Goal: Information Seeking & Learning: Learn about a topic

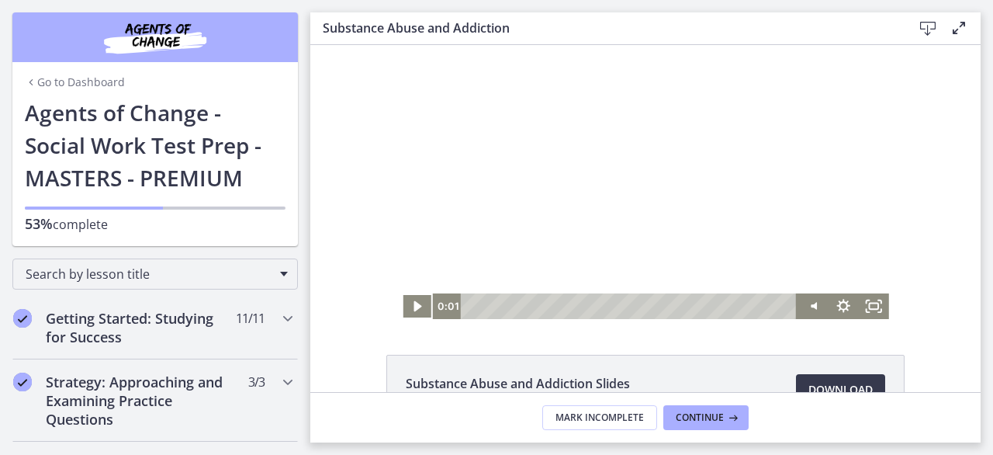
scroll to position [906, 0]
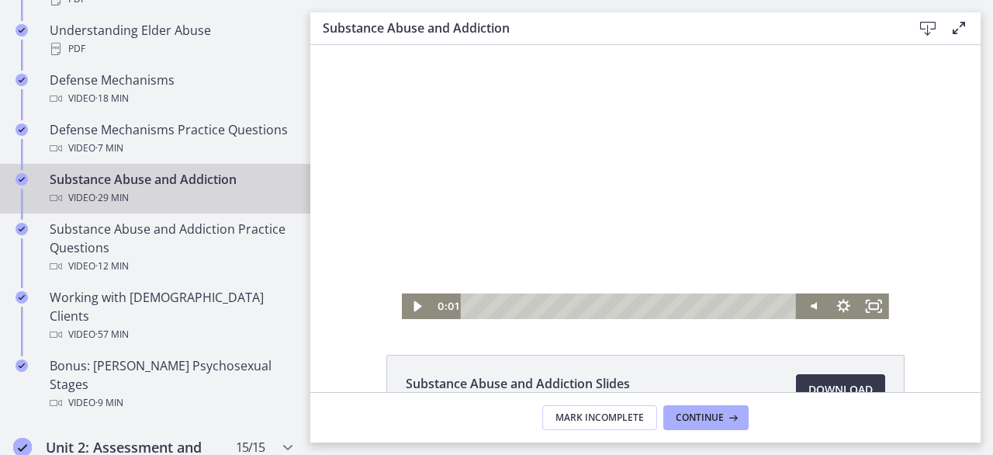
drag, startPoint x: 310, startPoint y: 252, endPoint x: 300, endPoint y: 286, distance: 34.9
click at [310, 286] on html "Click for sound @keyframes VOLUME_SMALL_WAVE_FLASH { 0% { opacity: 0; } 33% { o…" at bounding box center [645, 182] width 671 height 274
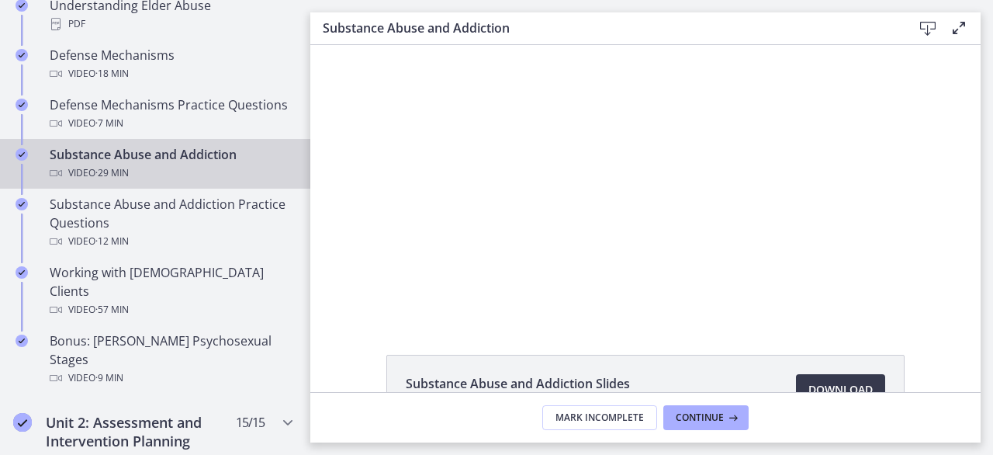
scroll to position [925, 0]
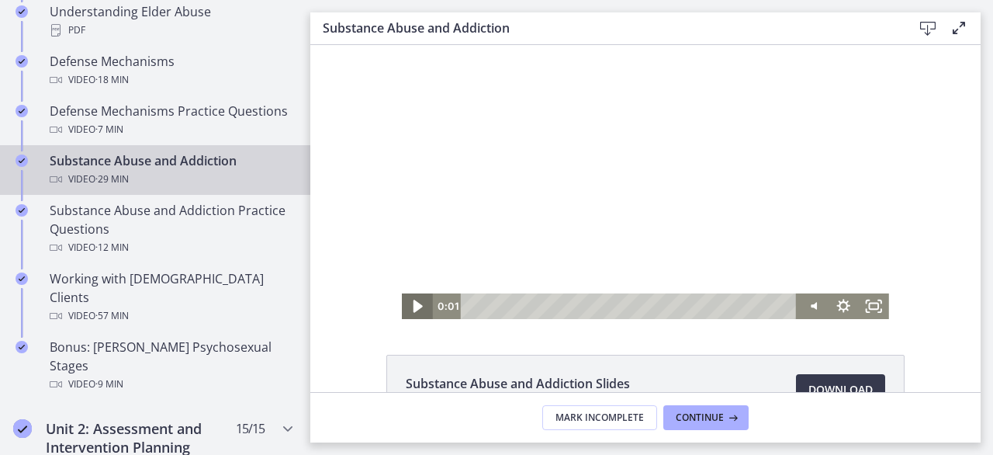
click at [419, 308] on icon "Play Video" at bounding box center [418, 306] width 36 height 31
click at [813, 231] on div "Volume" at bounding box center [813, 252] width 30 height 84
drag, startPoint x: 809, startPoint y: 230, endPoint x: 805, endPoint y: 217, distance: 13.8
click at [808, 217] on div "Volume" at bounding box center [813, 222] width 10 height 10
click at [922, 106] on div "Click for sound @keyframes VOLUME_SMALL_WAVE_FLASH { 0% { opacity: 0; } 33% { o…" at bounding box center [645, 182] width 671 height 274
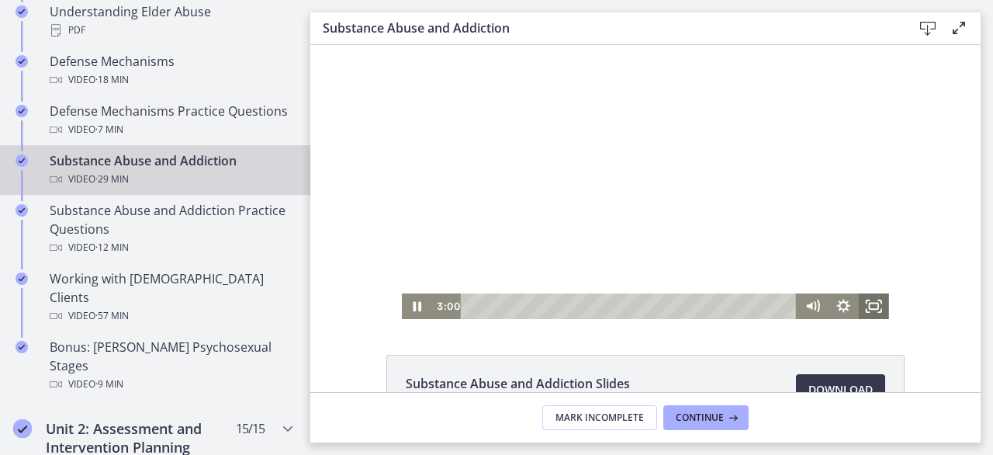
click at [868, 306] on icon "Fullscreen" at bounding box center [874, 306] width 30 height 26
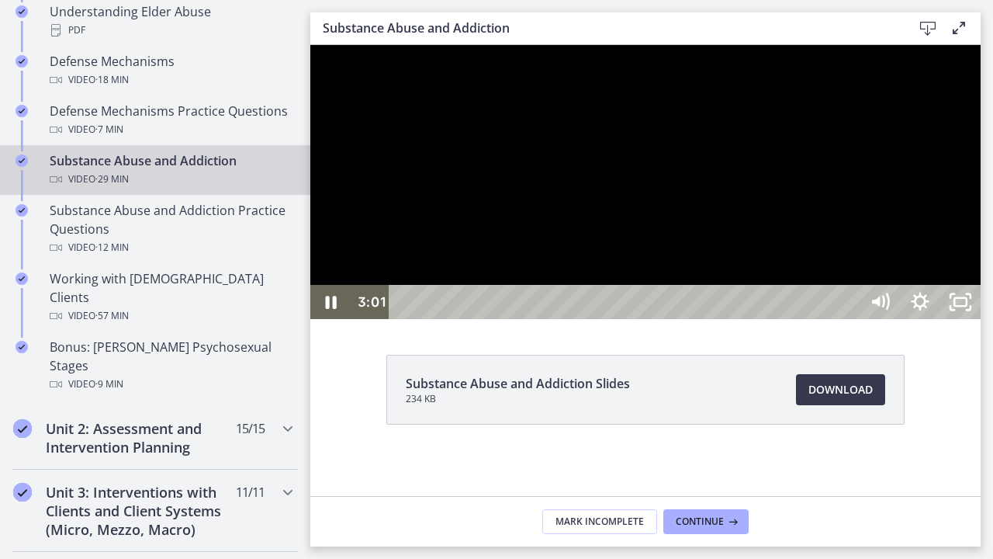
click at [855, 319] on div at bounding box center [645, 182] width 671 height 274
click at [809, 319] on div at bounding box center [645, 182] width 671 height 274
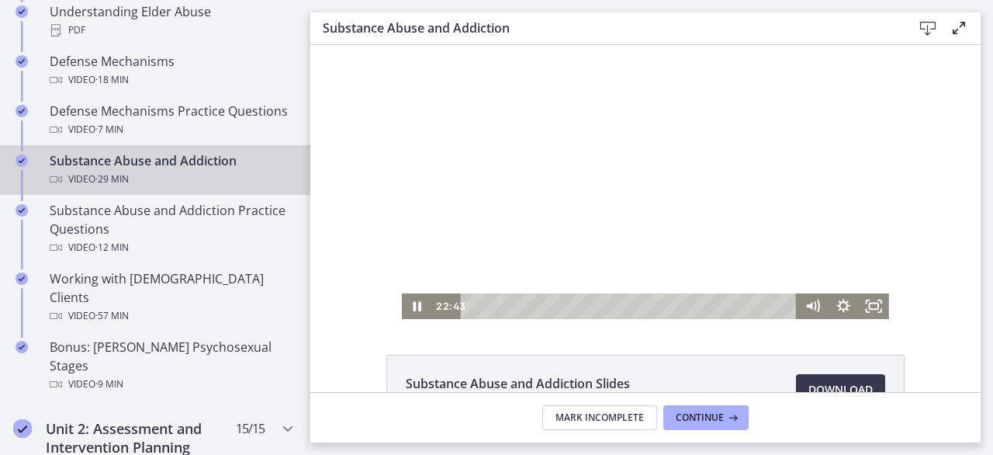
click at [613, 184] on div at bounding box center [645, 182] width 487 height 274
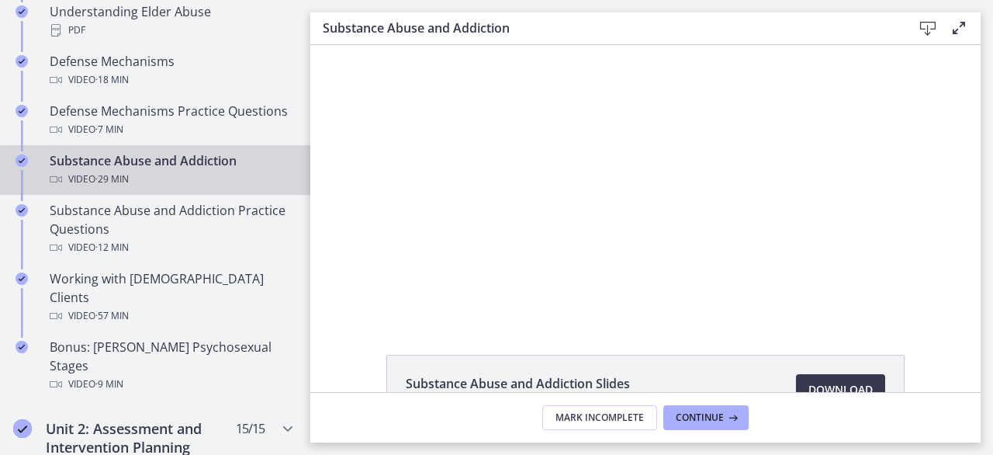
click at [615, 186] on div at bounding box center [645, 182] width 487 height 274
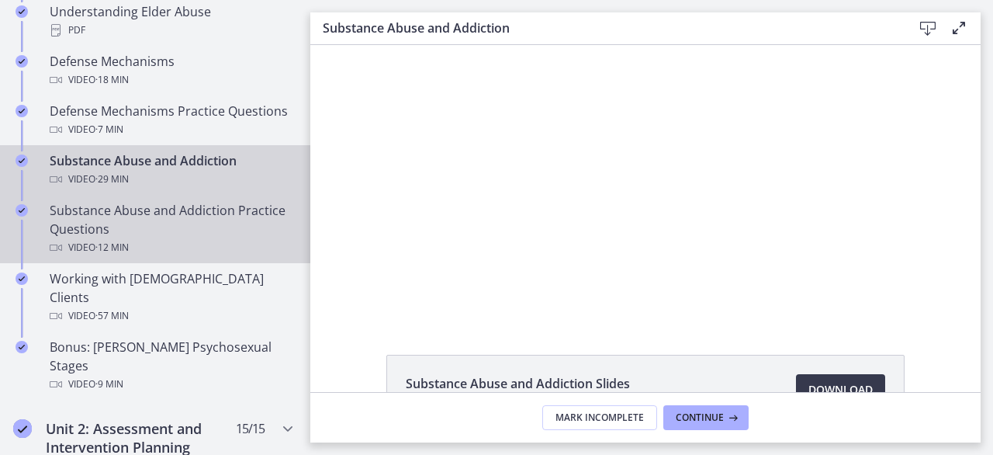
click at [166, 215] on div "Substance Abuse and Addiction Practice Questions Video · 12 min" at bounding box center [171, 229] width 242 height 56
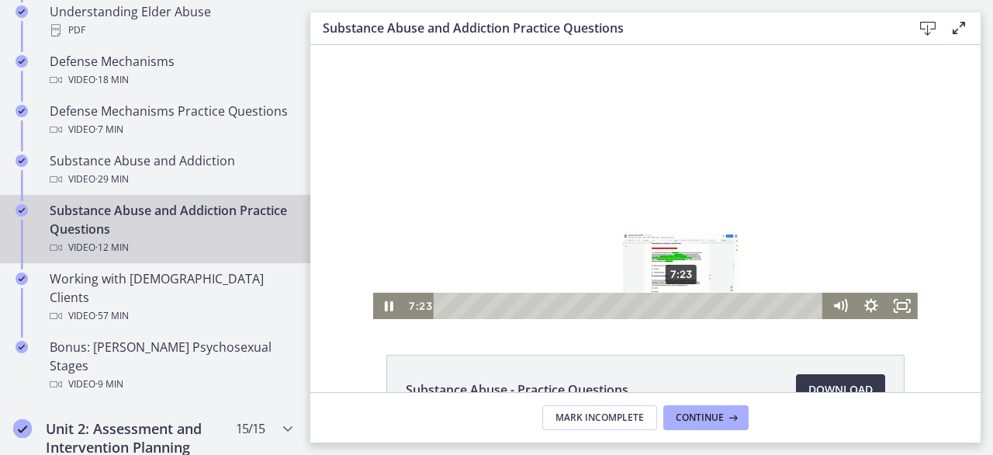
click at [677, 305] on div "7:23" at bounding box center [631, 306] width 372 height 26
click at [472, 197] on div at bounding box center [645, 182] width 545 height 274
